Goal: Obtain resource: Download file/media

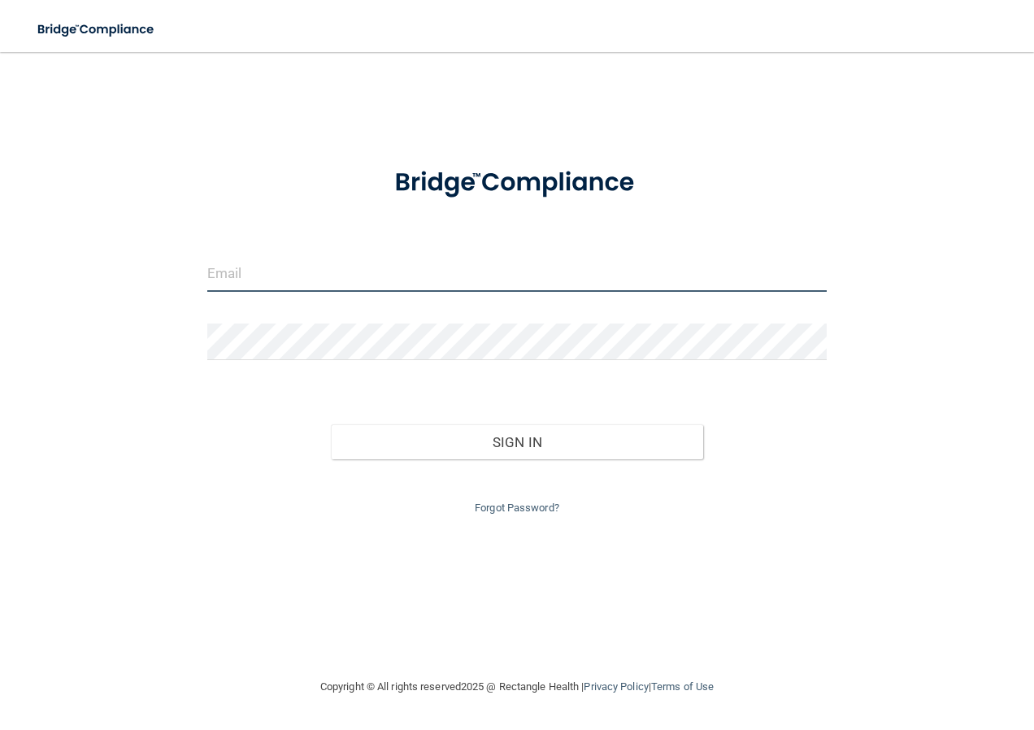
click at [330, 278] on input "email" at bounding box center [517, 273] width 620 height 37
click at [289, 275] on input "starrsoutlaws3@aol.com" at bounding box center [517, 273] width 620 height 37
type input "[EMAIL_ADDRESS][DOMAIN_NAME]"
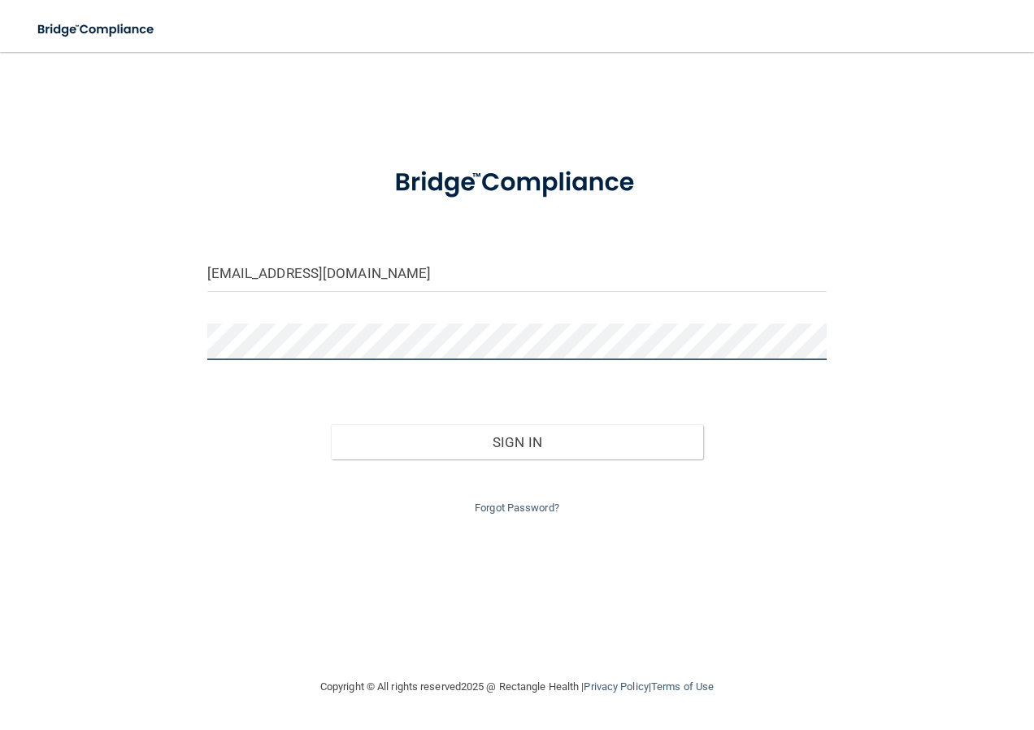
click at [331, 424] on button "Sign In" at bounding box center [517, 442] width 372 height 36
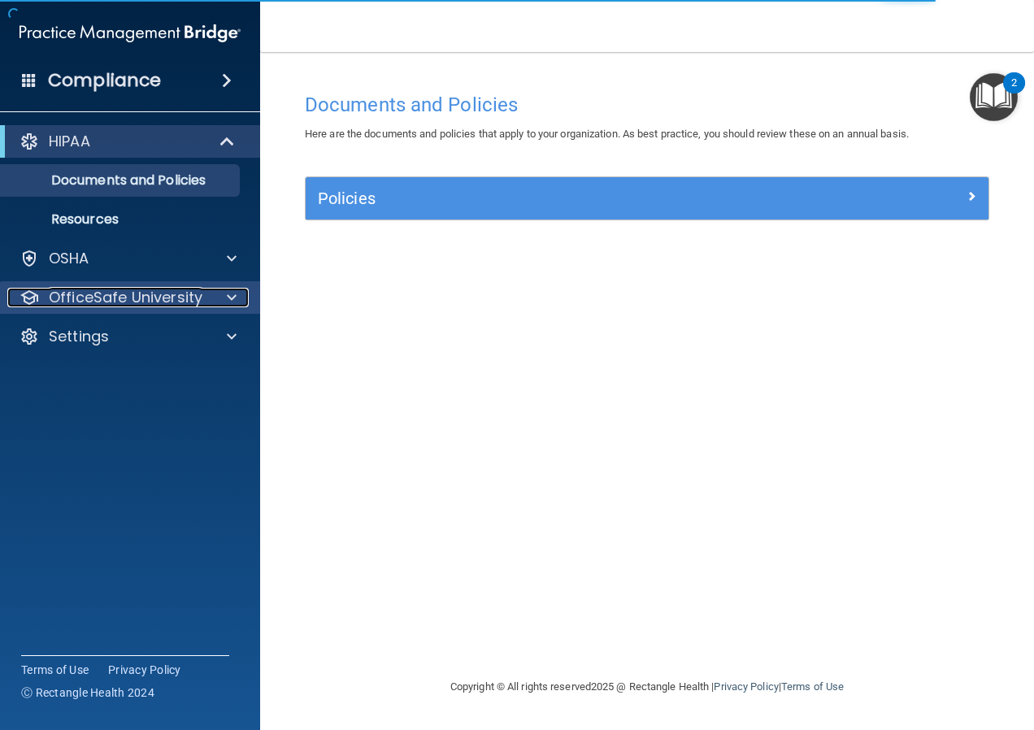
click at [117, 291] on p "OfficeSafe University" at bounding box center [126, 298] width 154 height 20
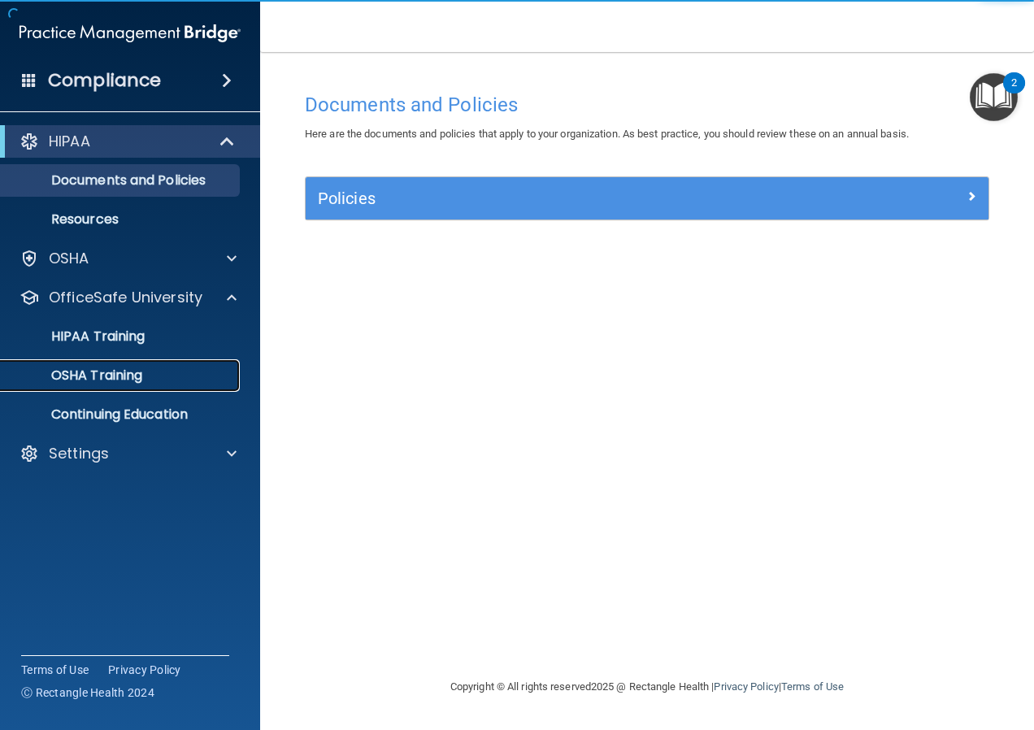
click at [149, 383] on div "OSHA Training" at bounding box center [122, 376] width 222 height 16
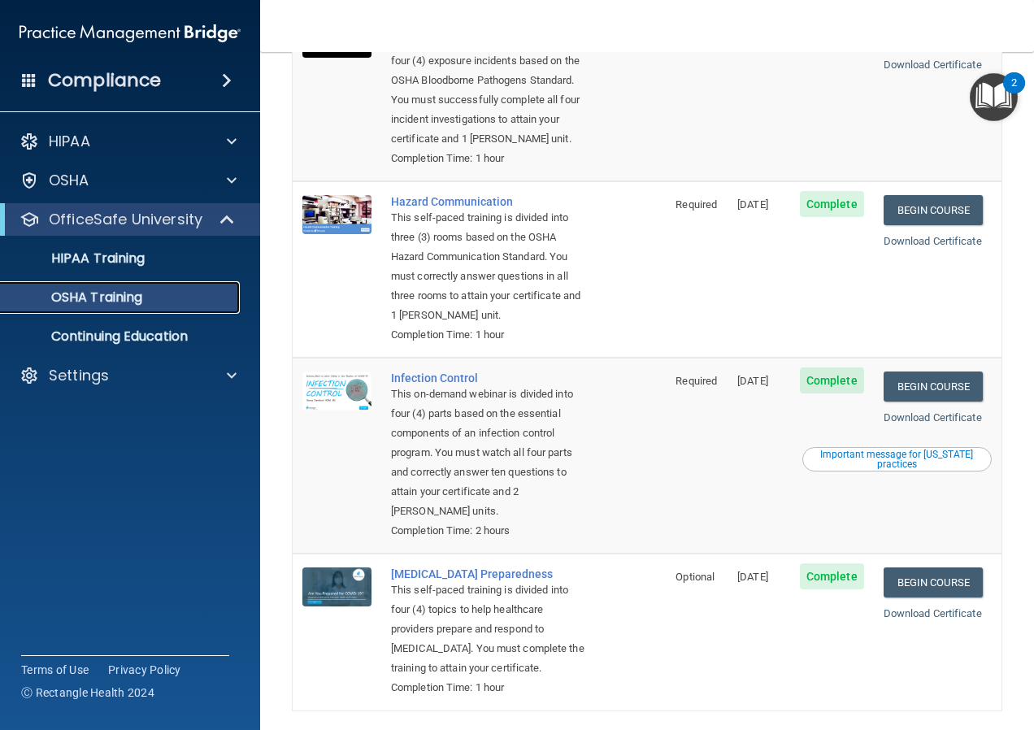
scroll to position [207, 0]
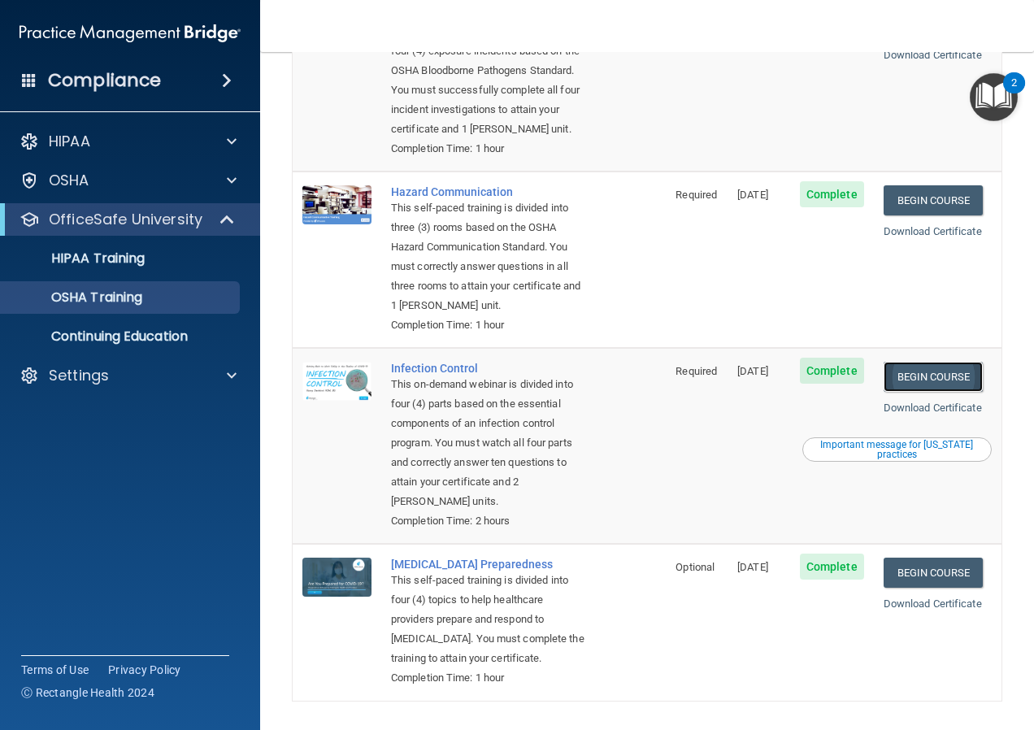
click at [915, 392] on link "Begin Course" at bounding box center [933, 377] width 99 height 30
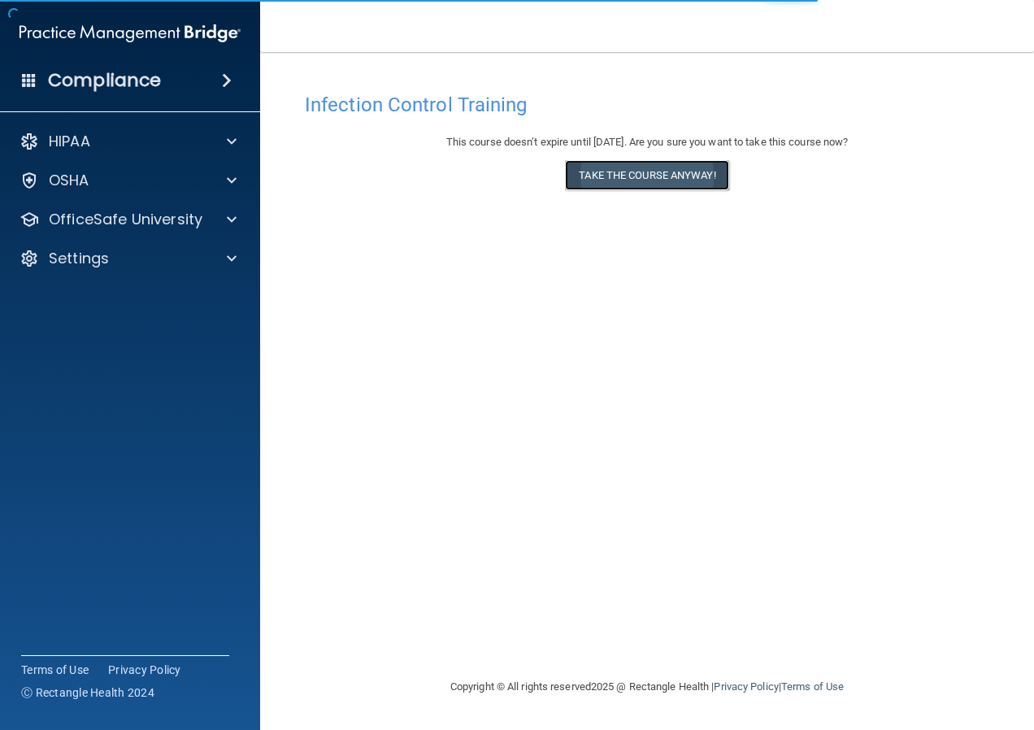
click at [613, 182] on button "Take the course anyway!" at bounding box center [646, 175] width 163 height 30
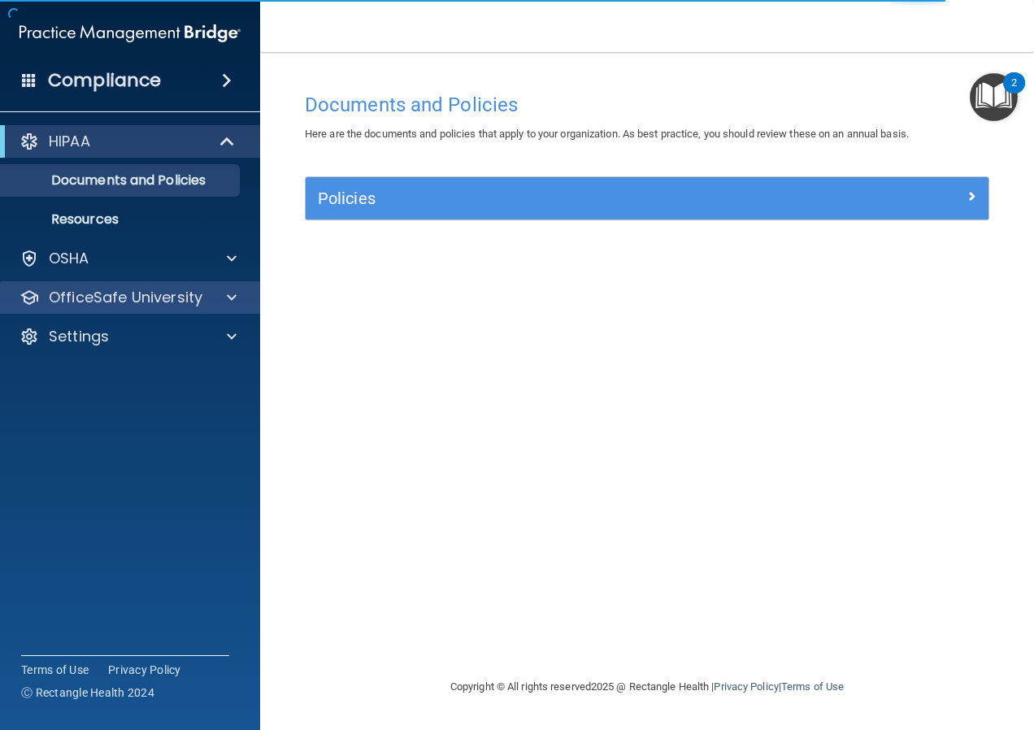
click at [158, 307] on div "OfficeSafe University" at bounding box center [130, 297] width 261 height 33
click at [228, 295] on span at bounding box center [232, 298] width 10 height 20
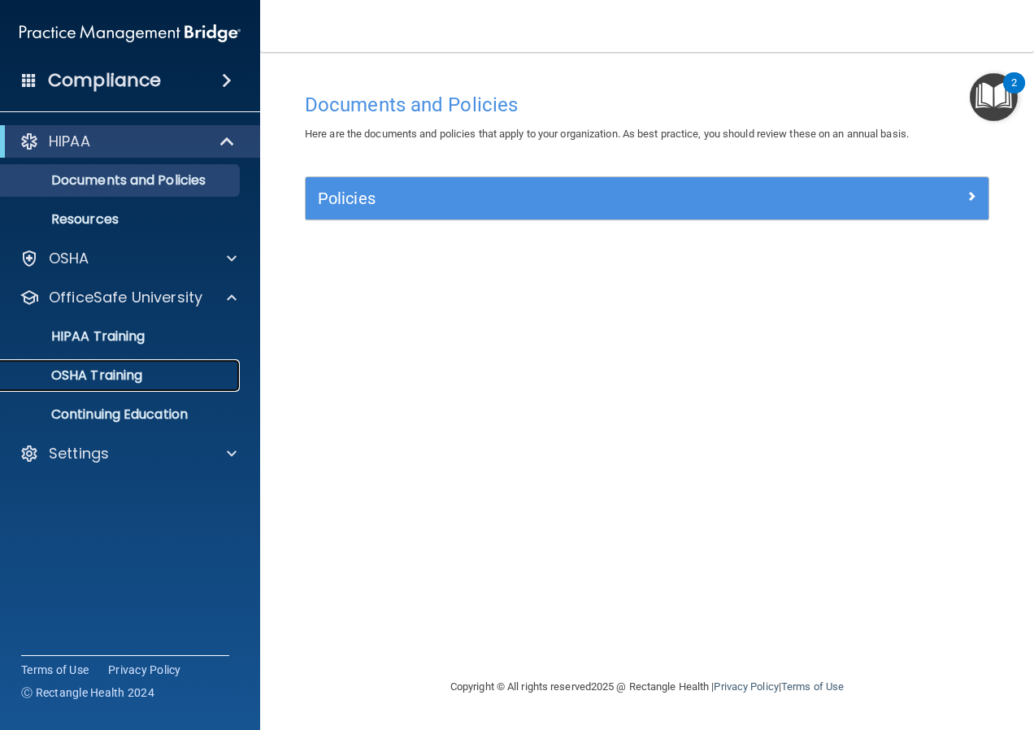
click at [147, 371] on div "OSHA Training" at bounding box center [122, 376] width 222 height 16
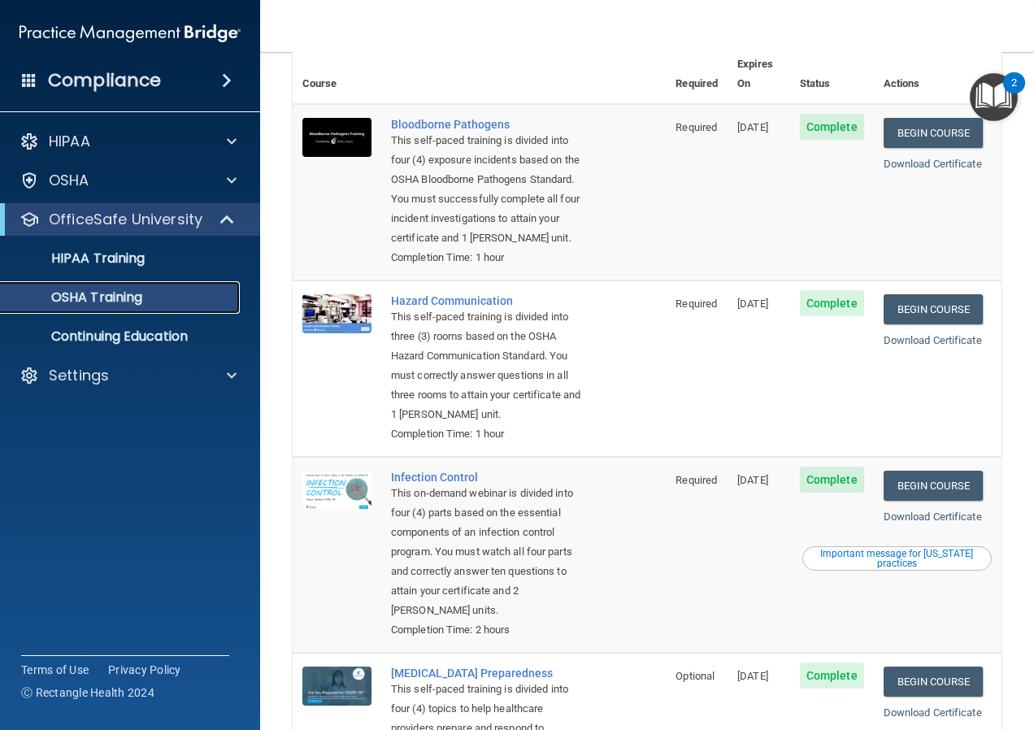
scroll to position [94, 0]
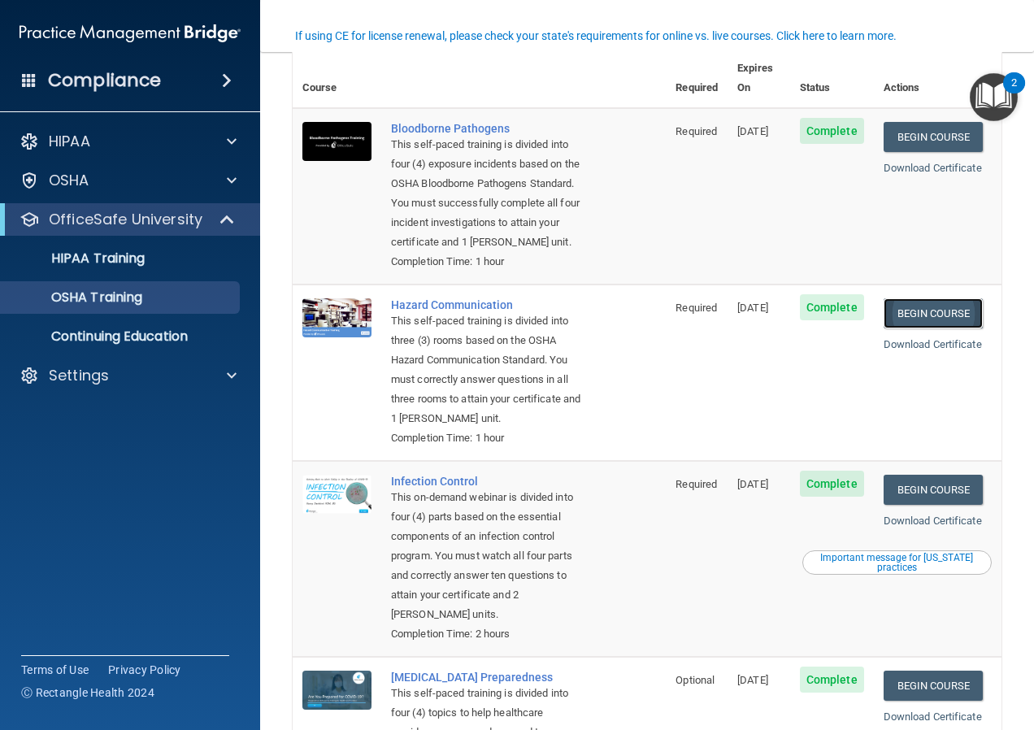
click at [909, 315] on link "Begin Course" at bounding box center [933, 313] width 99 height 30
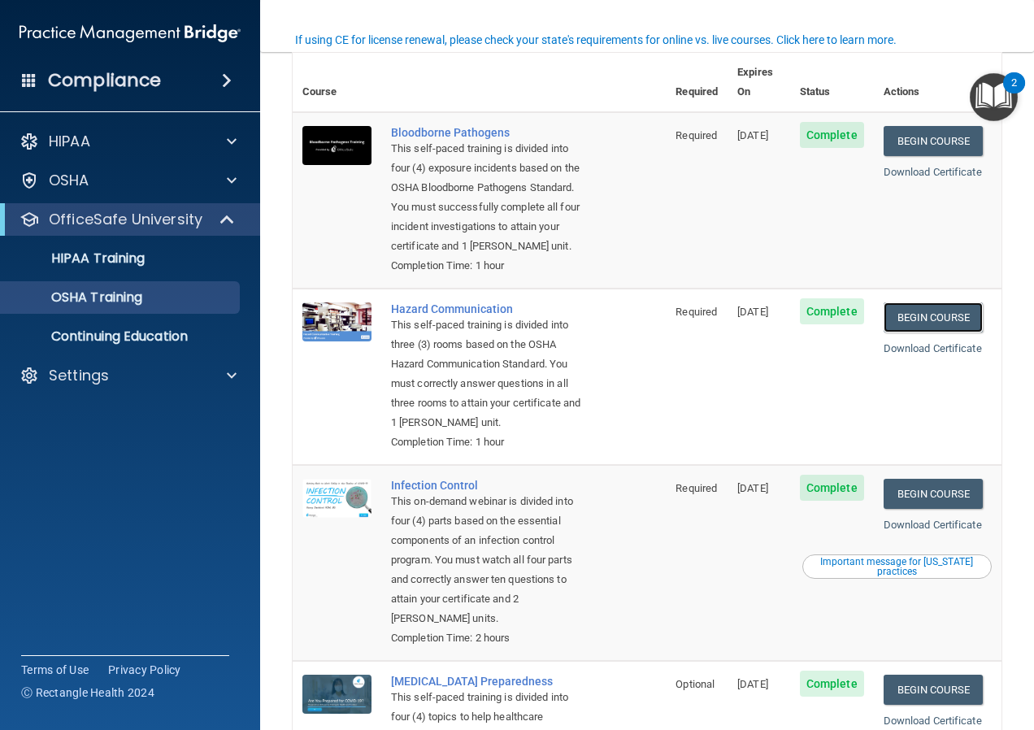
scroll to position [89, 0]
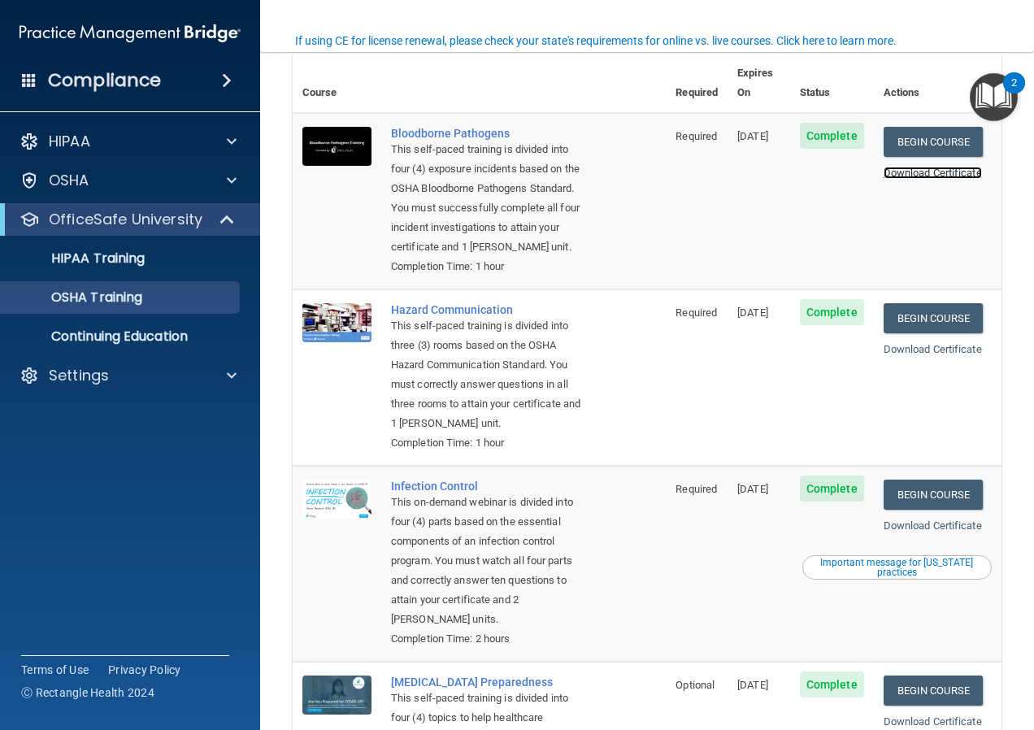
click at [921, 167] on link "Download Certificate" at bounding box center [933, 173] width 98 height 12
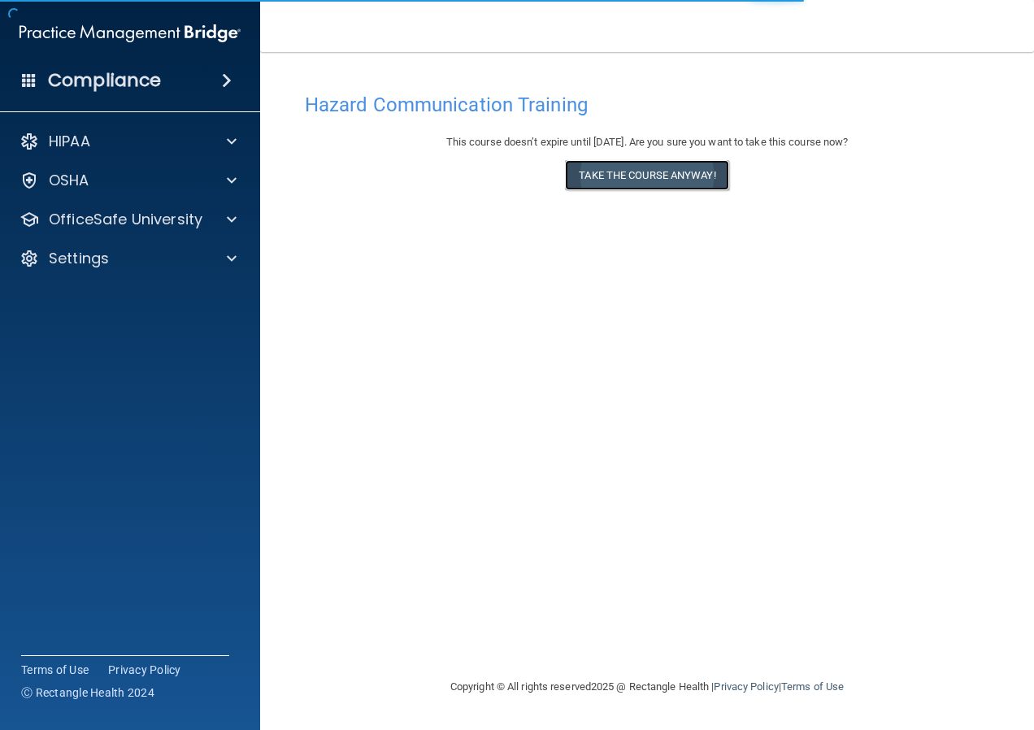
click at [633, 182] on button "Take the course anyway!" at bounding box center [646, 175] width 163 height 30
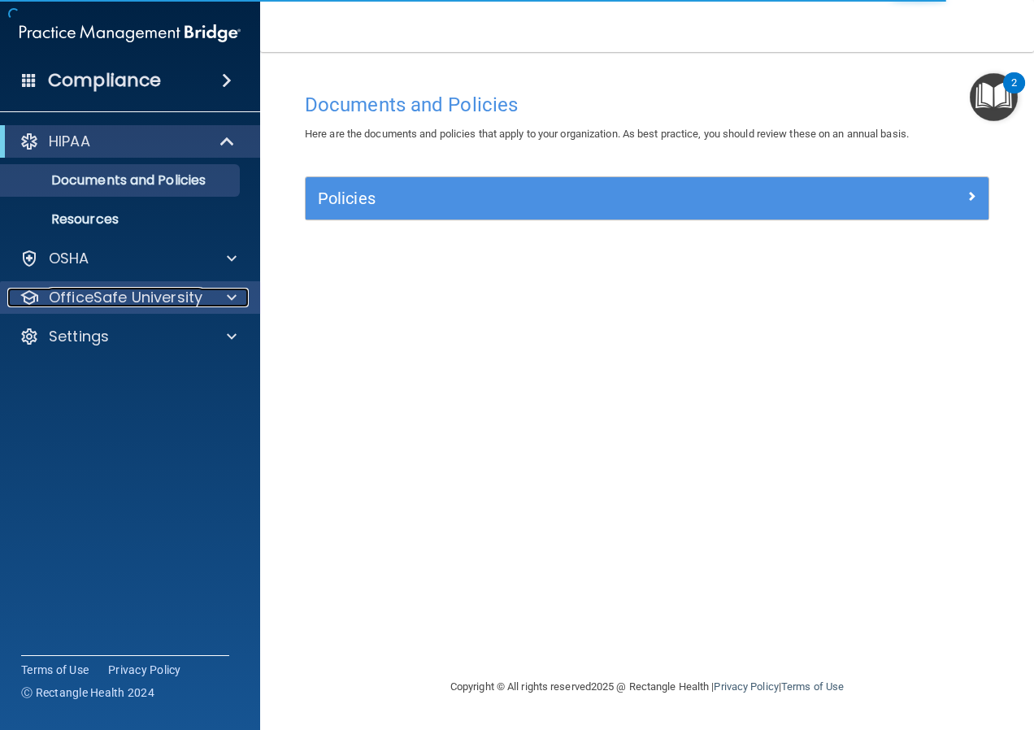
click at [176, 292] on p "OfficeSafe University" at bounding box center [126, 298] width 154 height 20
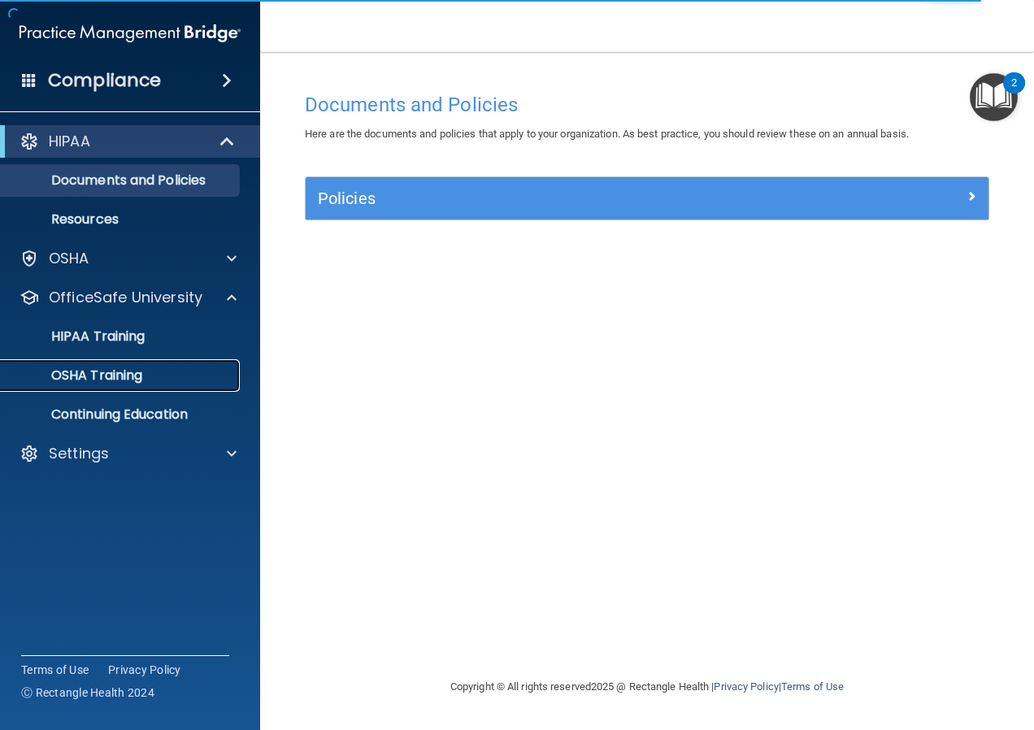
click at [142, 371] on p "OSHA Training" at bounding box center [77, 376] width 132 height 16
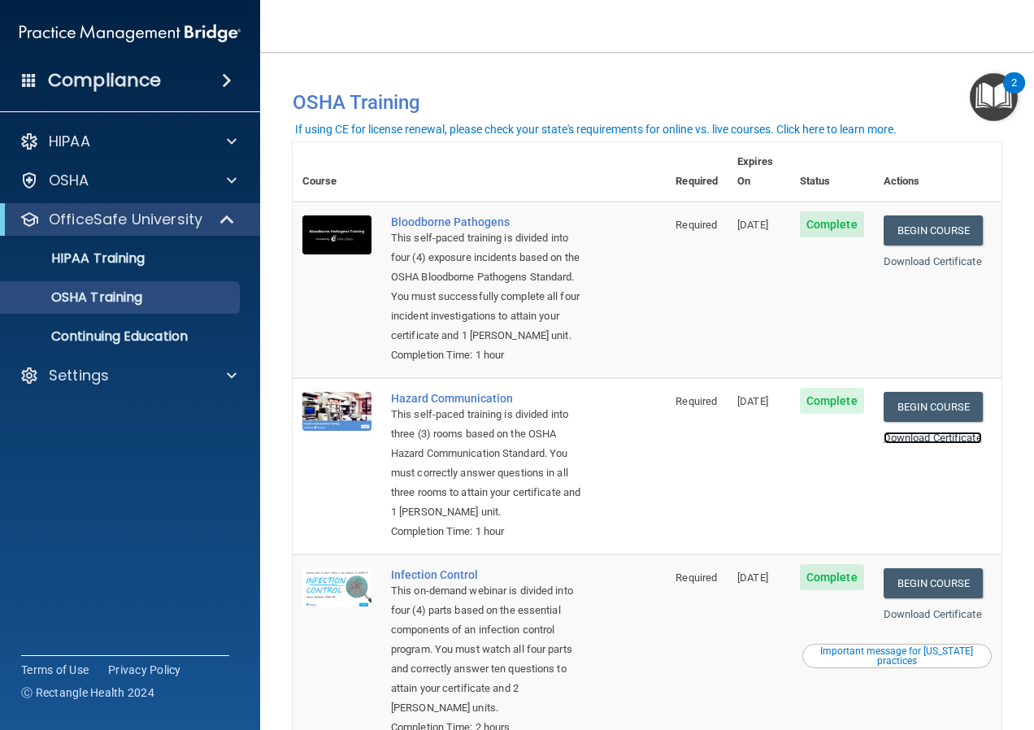
click at [919, 439] on link "Download Certificate" at bounding box center [933, 438] width 98 height 12
click at [929, 620] on link "Download Certificate" at bounding box center [933, 614] width 98 height 12
click at [80, 251] on p "HIPAA Training" at bounding box center [78, 258] width 134 height 16
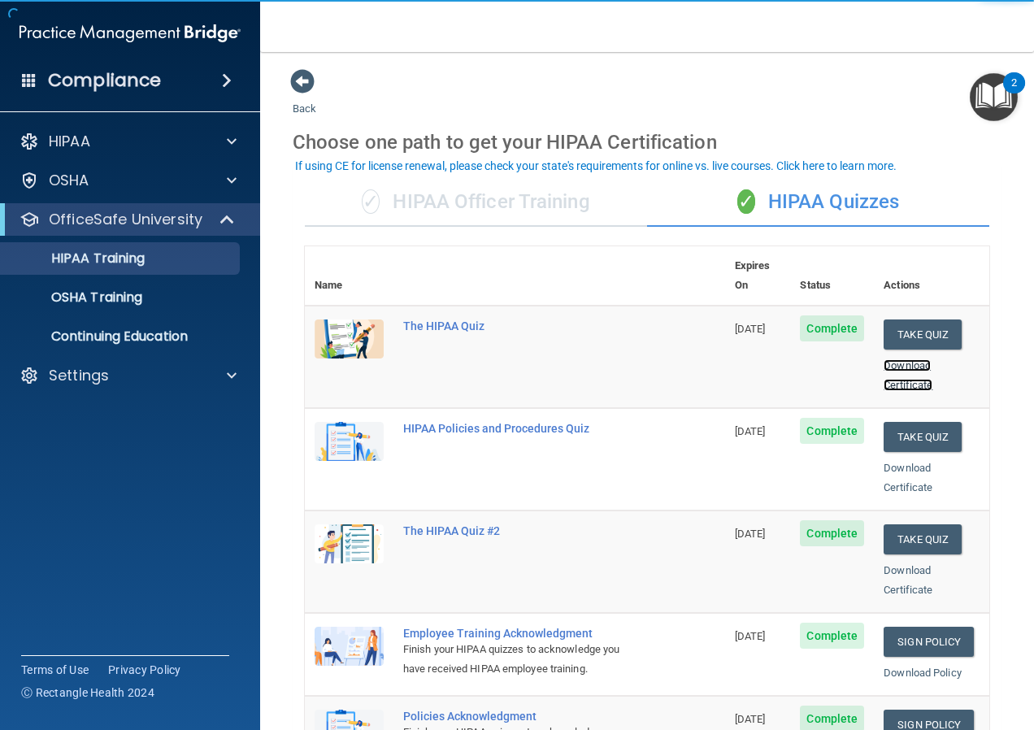
click at [901, 359] on link "Download Certificate" at bounding box center [908, 375] width 49 height 32
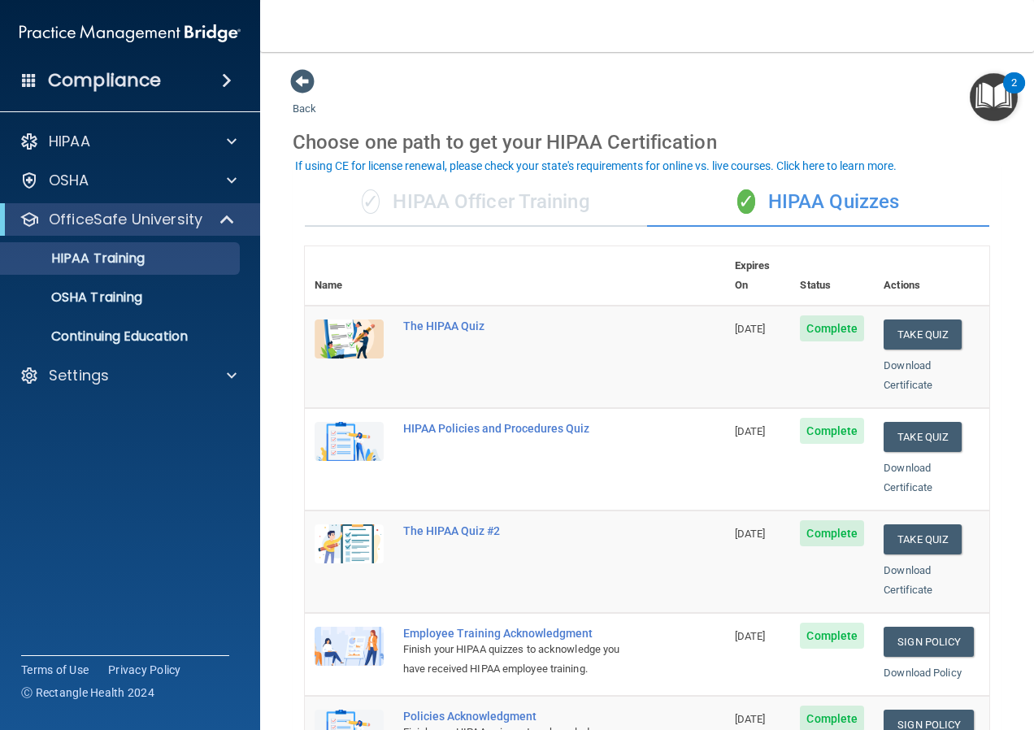
click at [885, 459] on div "Download Certificate" at bounding box center [932, 478] width 96 height 39
click at [885, 462] on link "Download Certificate" at bounding box center [908, 478] width 49 height 32
click at [884, 564] on link "Download Certificate" at bounding box center [908, 580] width 49 height 32
click at [930, 627] on link "Sign Policy" at bounding box center [929, 642] width 90 height 30
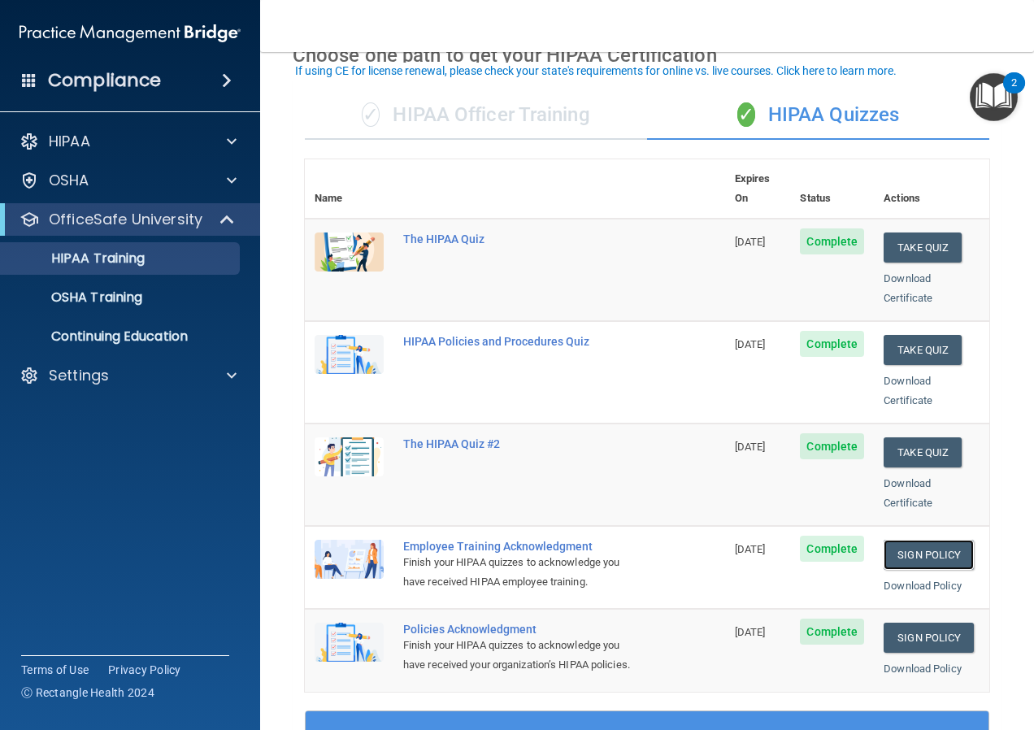
scroll to position [152, 0]
